Goal: Task Accomplishment & Management: Use online tool/utility

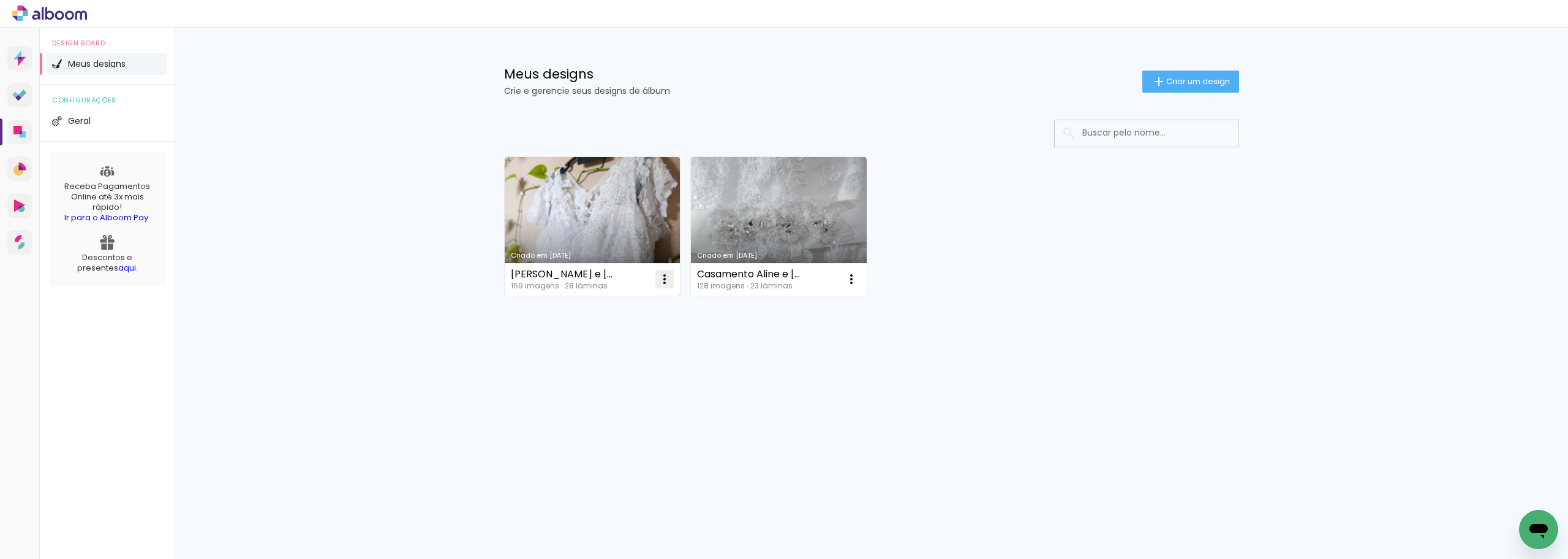
click at [665, 280] on iron-icon at bounding box center [665, 279] width 14 height 14
click at [594, 307] on span "Abrir" at bounding box center [592, 306] width 19 height 9
